Goal: Contribute content

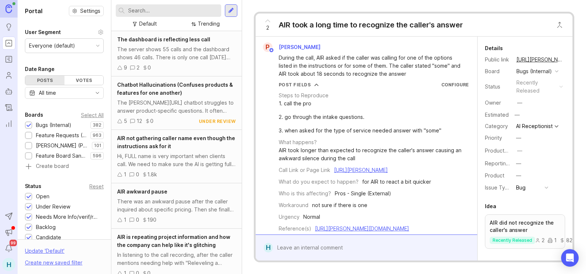
click at [28, 123] on div at bounding box center [28, 125] width 5 height 5
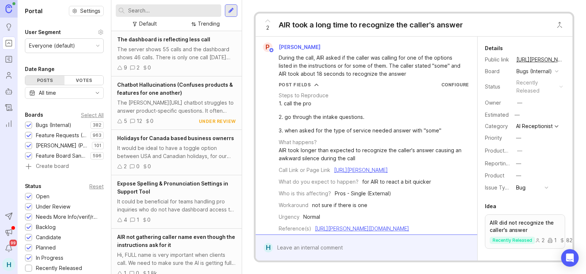
click at [27, 126] on div at bounding box center [28, 125] width 5 height 5
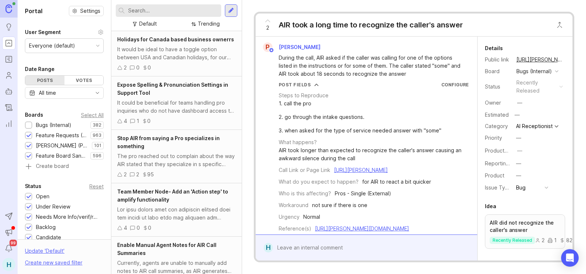
click at [30, 149] on div "[PERSON_NAME] (Public)" at bounding box center [58, 146] width 67 height 8
click at [30, 158] on div at bounding box center [28, 156] width 5 height 5
click at [165, 10] on input "text" at bounding box center [173, 11] width 90 height 8
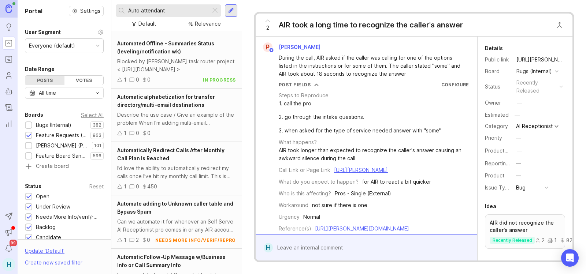
scroll to position [997, 0]
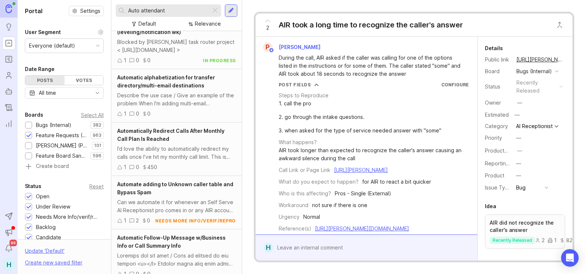
drag, startPoint x: 175, startPoint y: 7, endPoint x: 101, endPoint y: -2, distance: 75.2
click at [101, 0] on html "Ideas Portal Roadmaps Users Autopilot Changelog Reporting Send to Autopilot Ann…" at bounding box center [293, 137] width 586 height 274
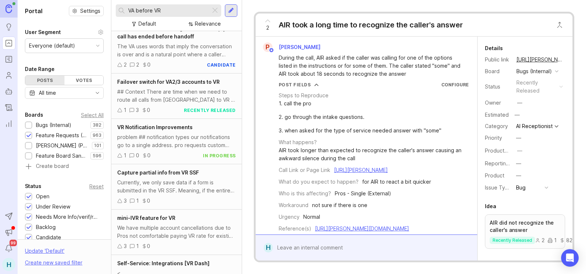
scroll to position [283, 0]
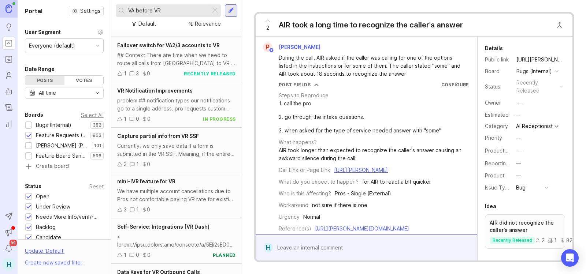
type input "VA before VR"
click at [180, 196] on div "We have multiple account cancellations due to Pros not comfortable paying VR ra…" at bounding box center [176, 195] width 119 height 16
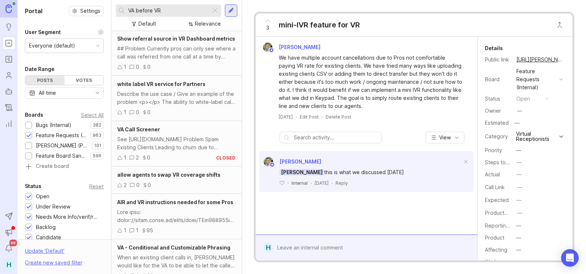
scroll to position [612, 0]
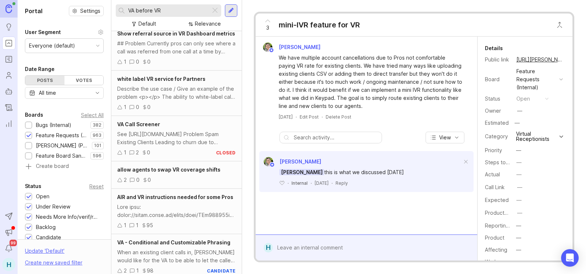
click at [170, 138] on div "See [URL][DOMAIN_NAME] Problem Spam Existing Clients Leading to churn due to ex…" at bounding box center [176, 138] width 119 height 16
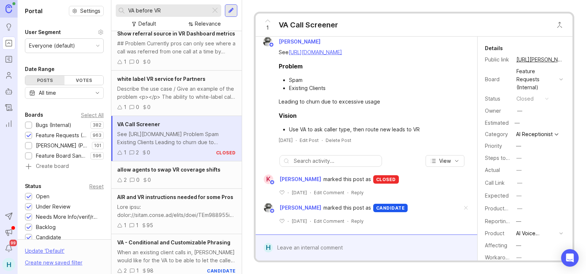
scroll to position [7, 0]
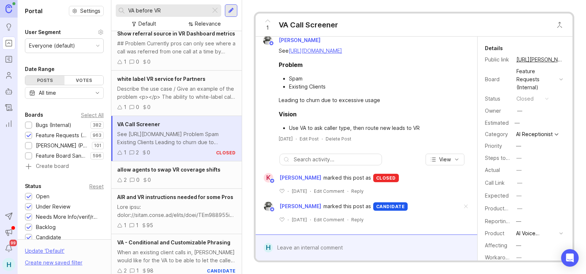
click at [267, 29] on span "1" at bounding box center [267, 28] width 3 height 8
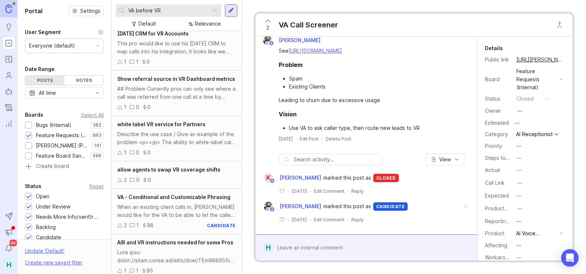
scroll to position [468, 0]
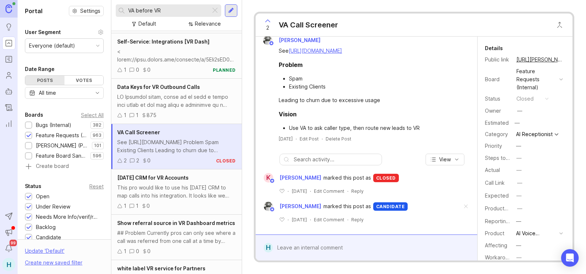
click at [267, 29] on span "2" at bounding box center [267, 28] width 3 height 8
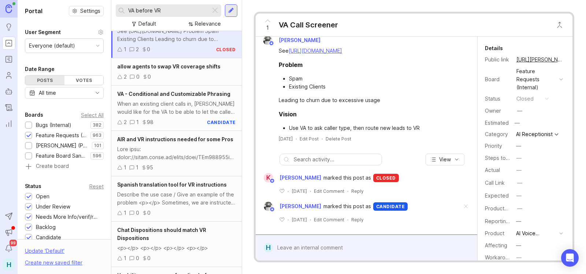
scroll to position [752, 0]
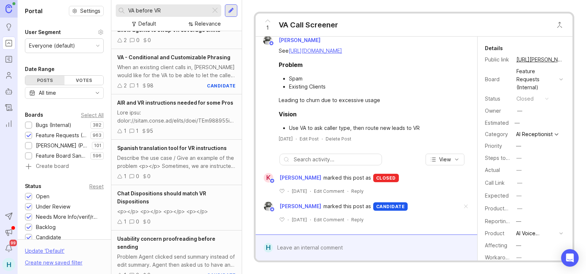
click at [231, 10] on div at bounding box center [231, 10] width 6 height 7
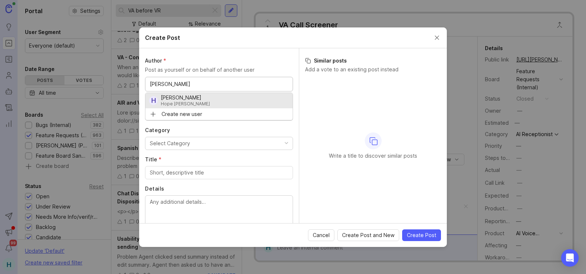
type input "[PERSON_NAME]"
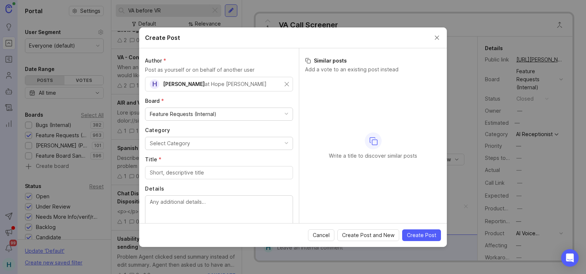
click at [229, 116] on div "Feature Requests (Internal)" at bounding box center [218, 114] width 147 height 12
click at [193, 141] on button "Select Category" at bounding box center [219, 143] width 148 height 13
click at [209, 174] on input "Title *" at bounding box center [219, 173] width 138 height 8
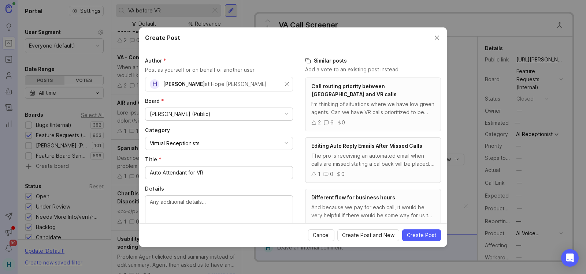
type input "Auto Attendant for VR"
click at [174, 209] on textarea "Details" at bounding box center [219, 210] width 138 height 24
paste textarea "an auto attendant option where people can select the reason they are calling be…"
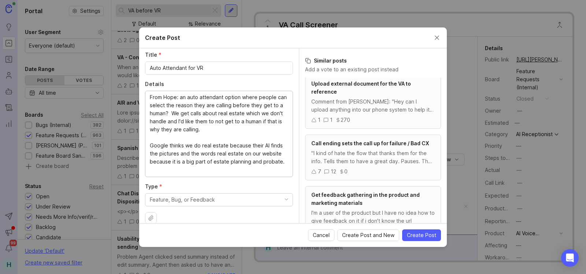
scroll to position [114, 0]
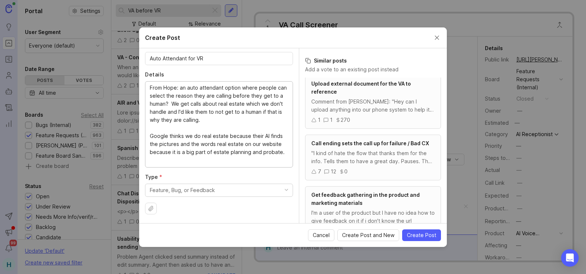
type textarea "From Hope: an auto attendant option where people can select the reason they are…"
click at [243, 194] on button "Feature, Bug, or Feedback" at bounding box center [219, 190] width 148 height 13
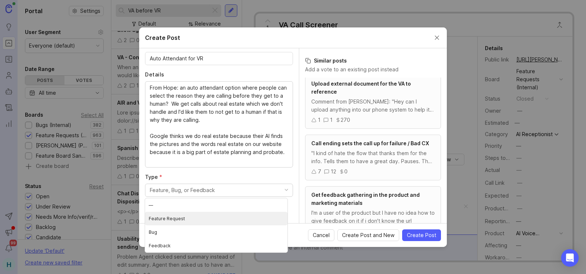
click at [200, 221] on Request "Feature Request" at bounding box center [216, 219] width 142 height 14
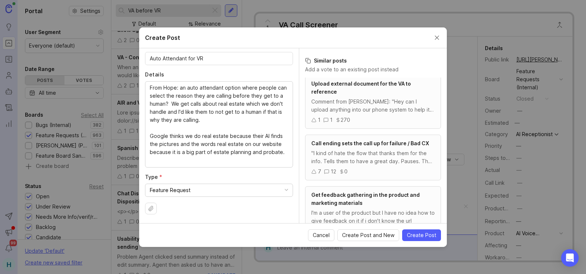
click at [415, 235] on span "Create Post" at bounding box center [421, 235] width 29 height 7
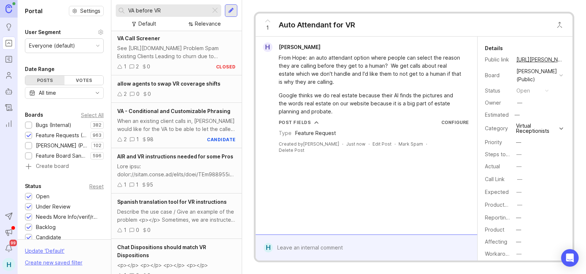
scroll to position [752, 0]
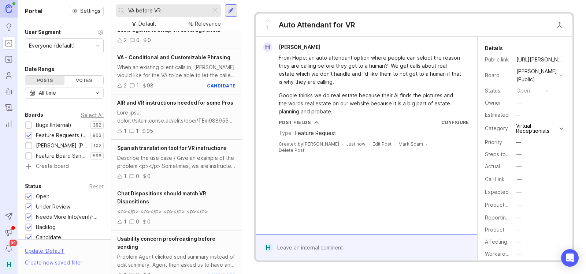
click at [565, 59] on button "copy icon" at bounding box center [570, 60] width 10 height 10
